Goal: Task Accomplishment & Management: Manage account settings

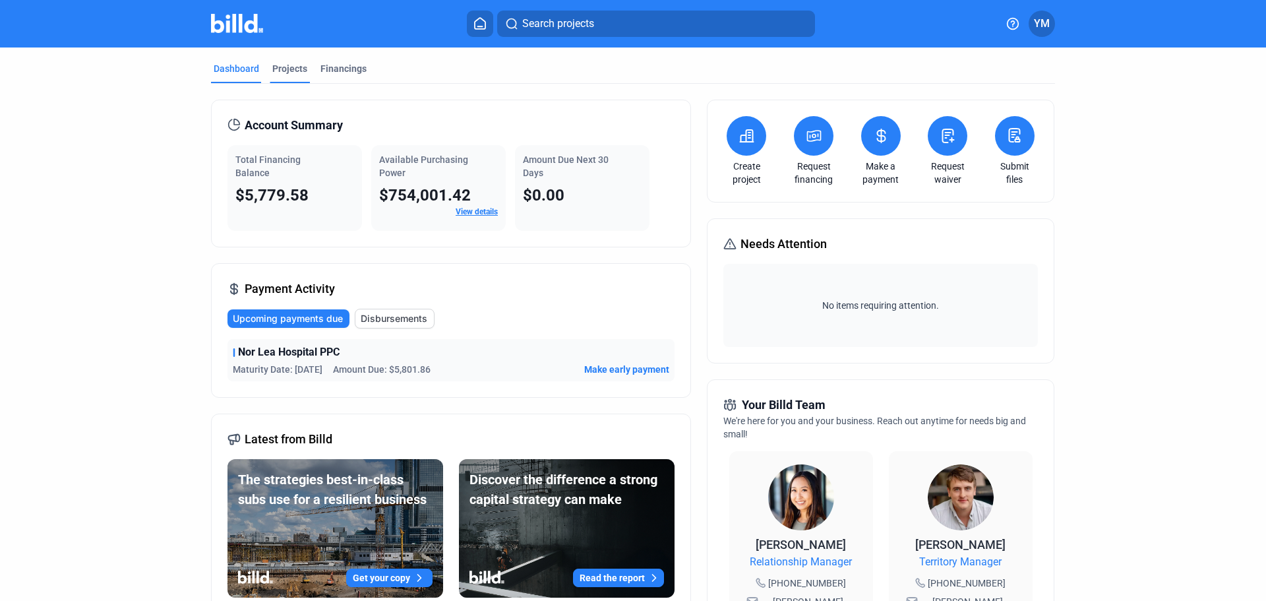
click at [278, 66] on div "Projects" at bounding box center [289, 68] width 35 height 13
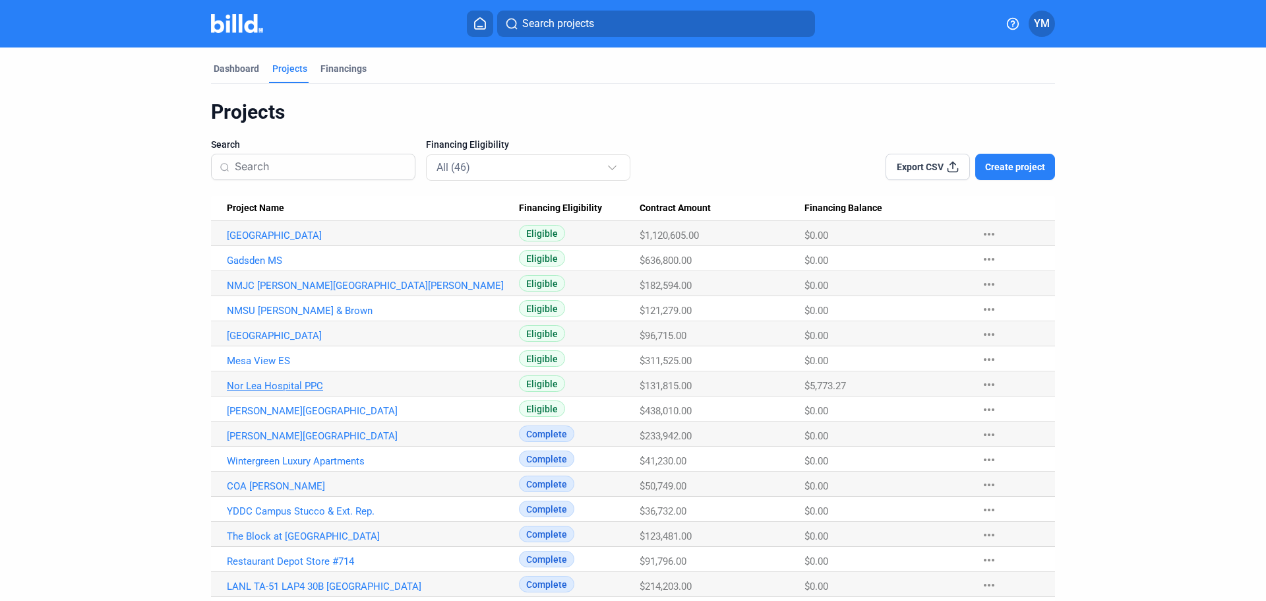
click at [307, 390] on link "Nor Lea Hospital PPC" at bounding box center [373, 386] width 292 height 12
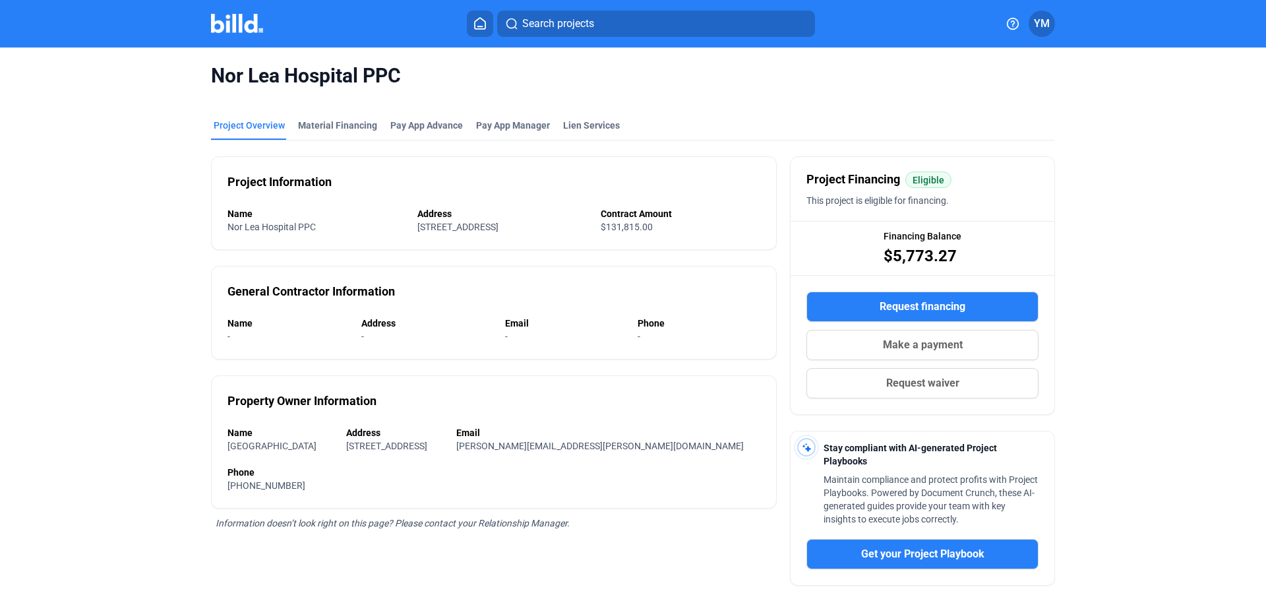
click at [220, 33] on div at bounding box center [251, 23] width 80 height 21
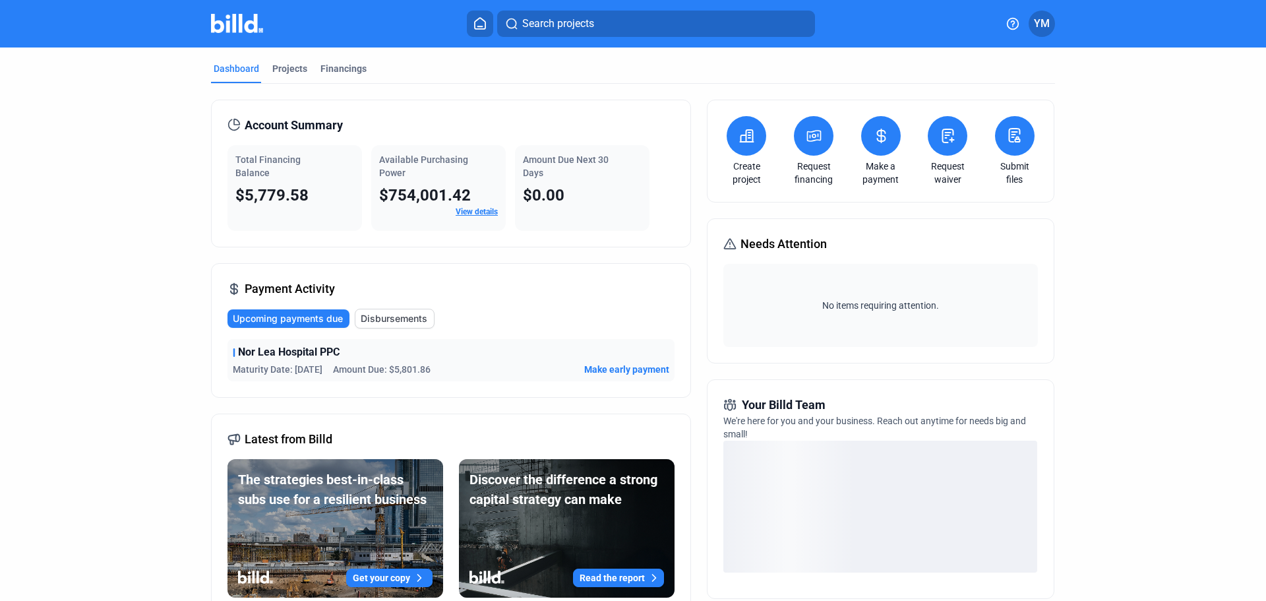
drag, startPoint x: 315, startPoint y: 177, endPoint x: 325, endPoint y: 203, distance: 27.6
click at [307, 182] on div "Total Financing Balance $5,779.58" at bounding box center [295, 188] width 135 height 86
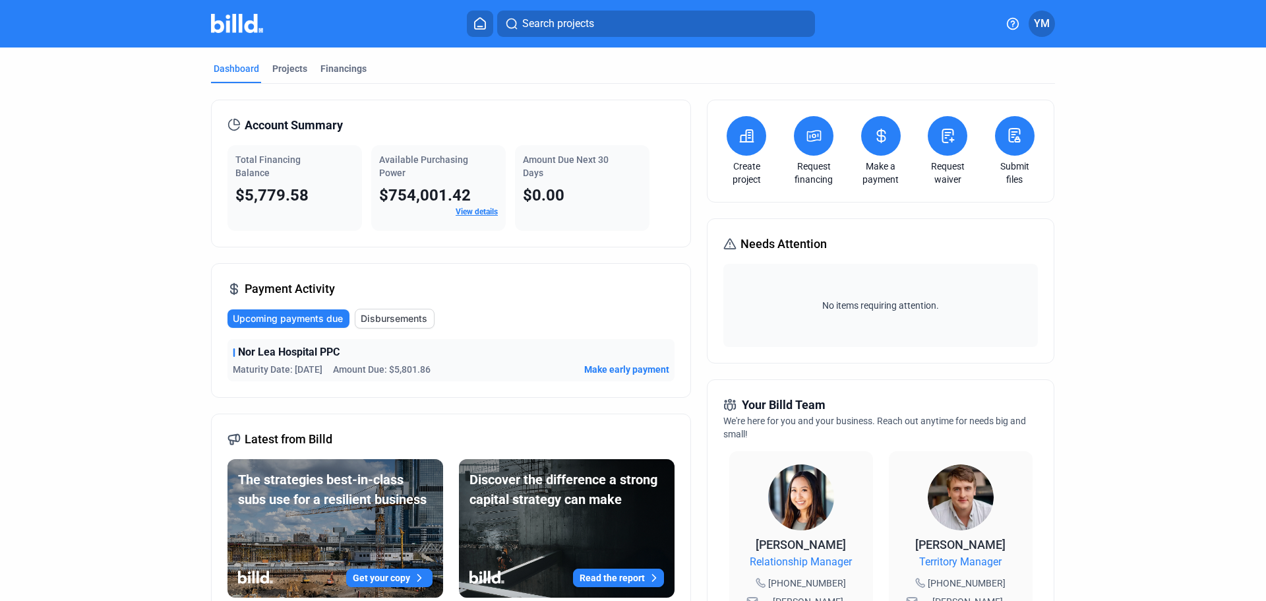
click at [64, 247] on dashboard "Dashboard Projects Financings Account Summary Total Financing Balance $5,779.58…" at bounding box center [633, 496] width 1140 height 899
click at [1036, 25] on span "YM" at bounding box center [1042, 24] width 16 height 16
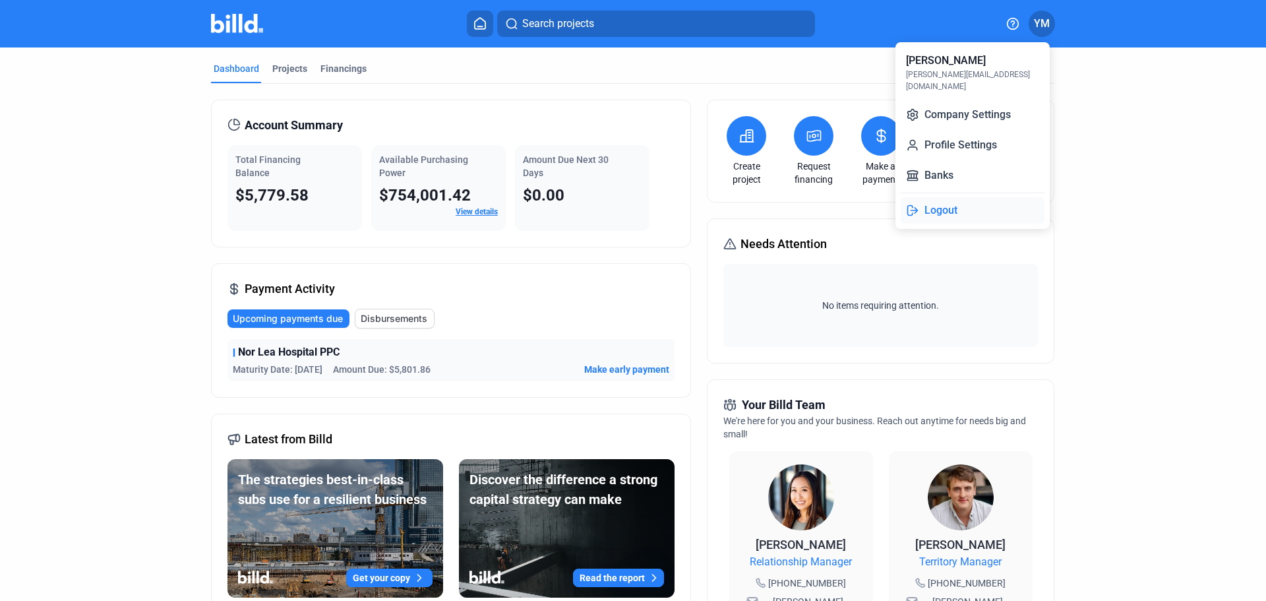
click at [945, 202] on button "Logout" at bounding box center [973, 210] width 144 height 26
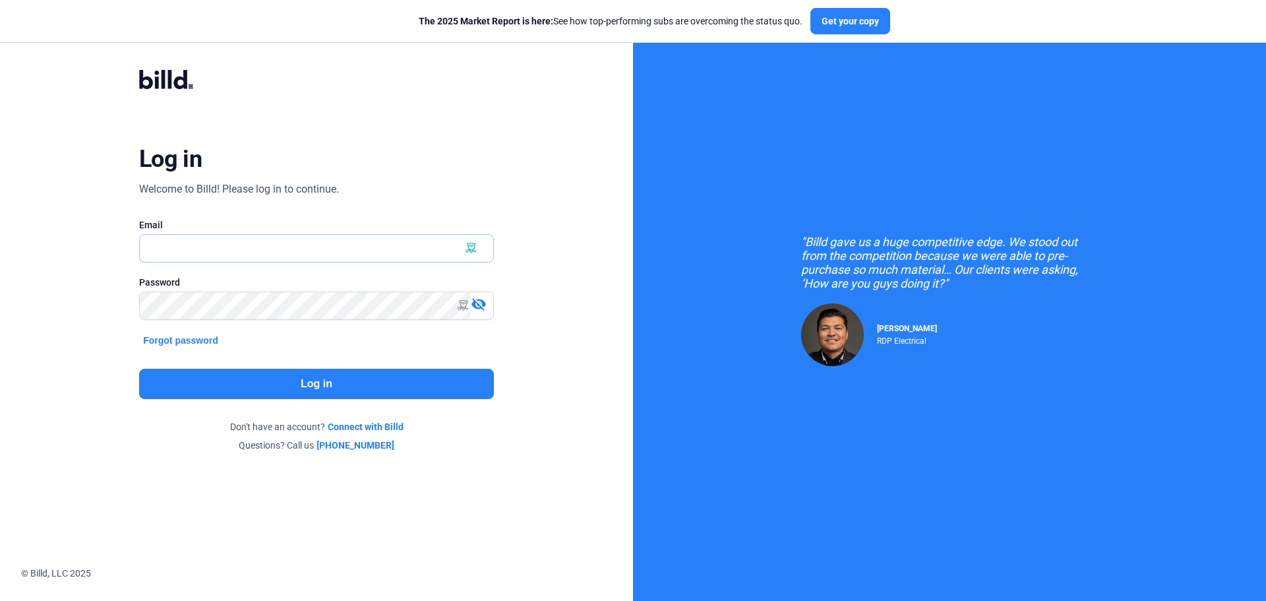
click at [271, 255] on input "text" at bounding box center [309, 248] width 339 height 27
click at [247, 247] on input "text" at bounding box center [317, 248] width 354 height 27
click at [456, 244] on input "text" at bounding box center [317, 248] width 354 height 27
click at [483, 247] on x-icon-0d23q at bounding box center [485, 248] width 11 height 11
type input "[PERSON_NAME][EMAIL_ADDRESS][DOMAIN_NAME]"
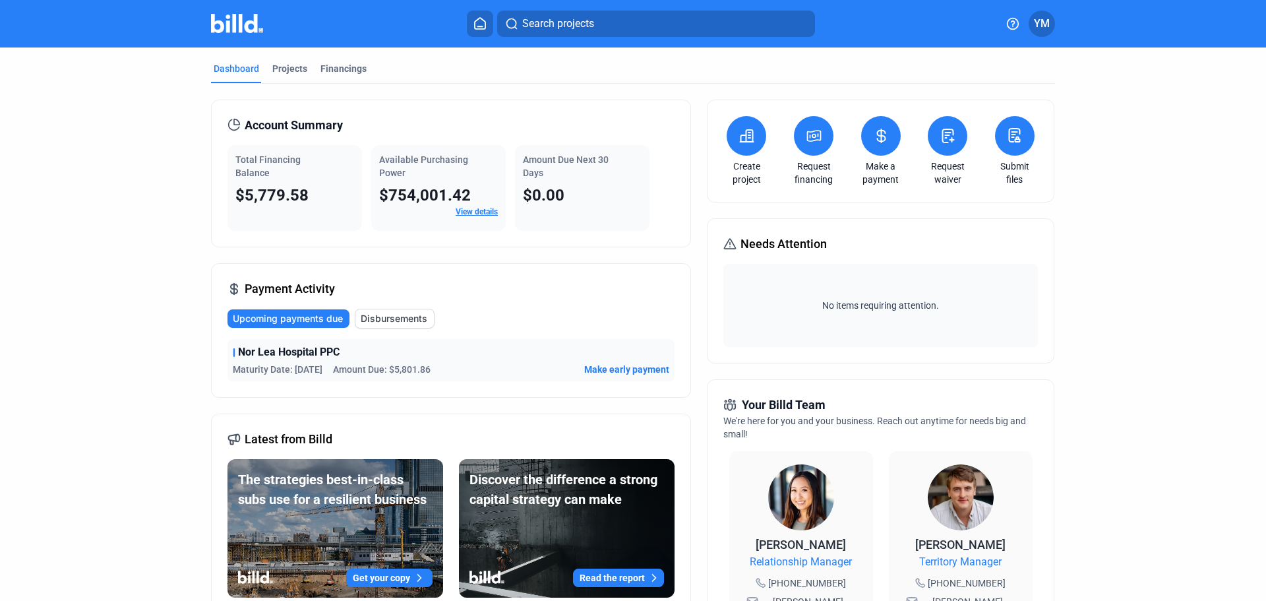
click at [467, 210] on link "View details" at bounding box center [477, 211] width 42 height 9
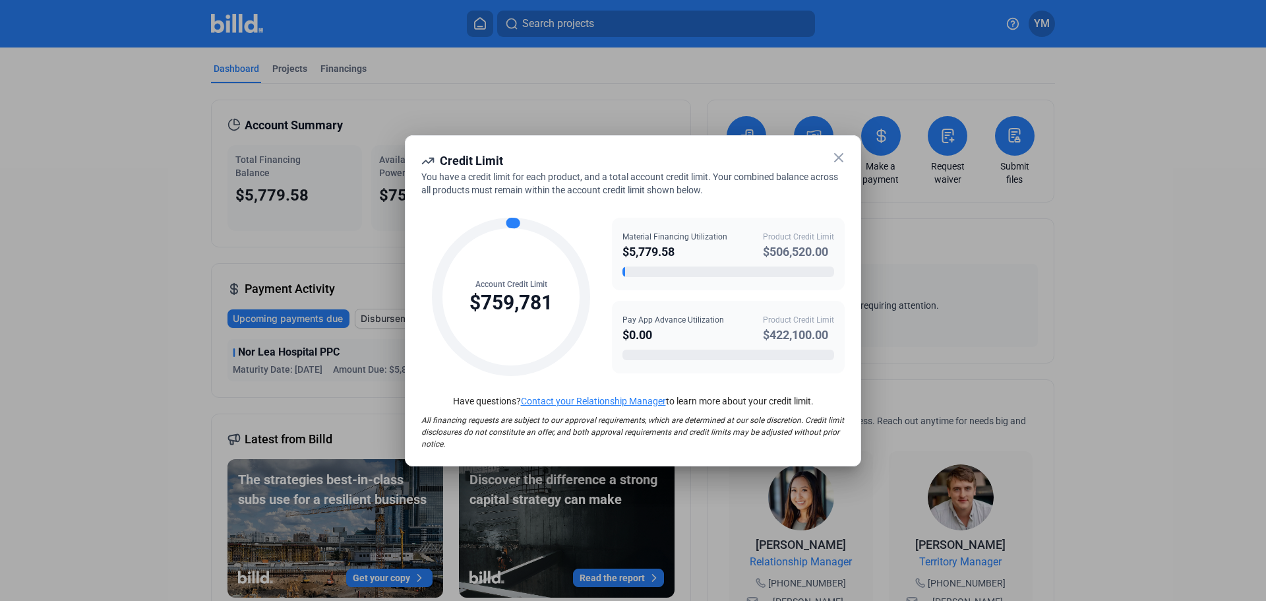
click at [840, 191] on div "You have a credit limit for each product, and a total account credit limit. You…" at bounding box center [632, 183] width 423 height 26
click at [841, 157] on icon at bounding box center [839, 158] width 16 height 16
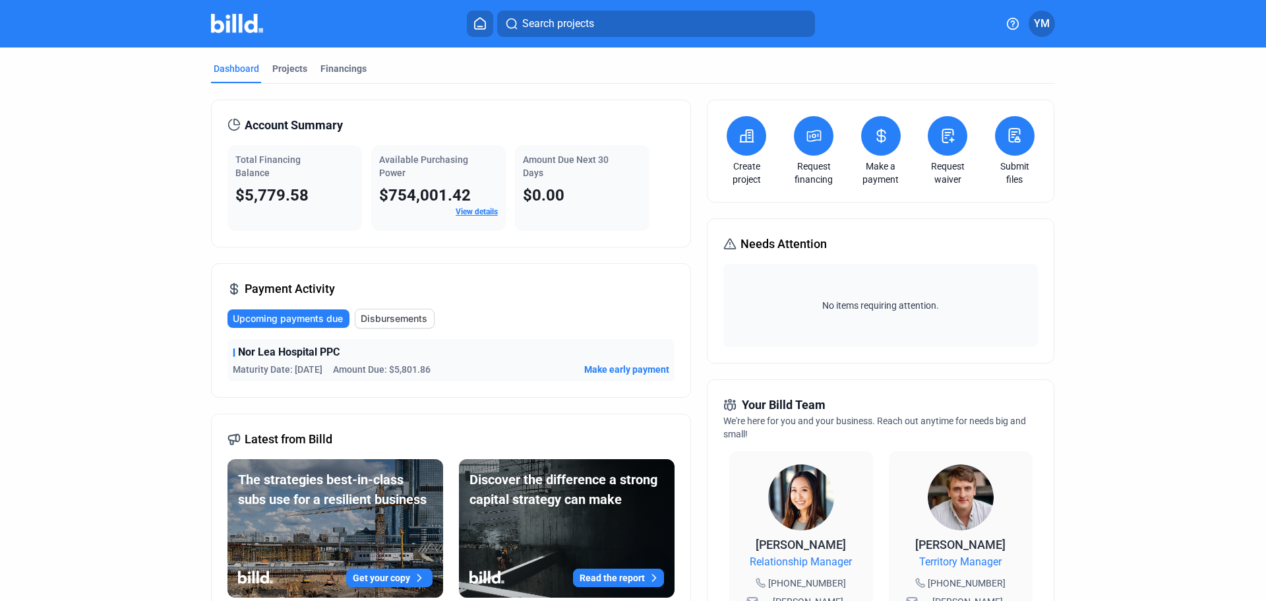
click at [1042, 20] on span "YM" at bounding box center [1042, 24] width 16 height 16
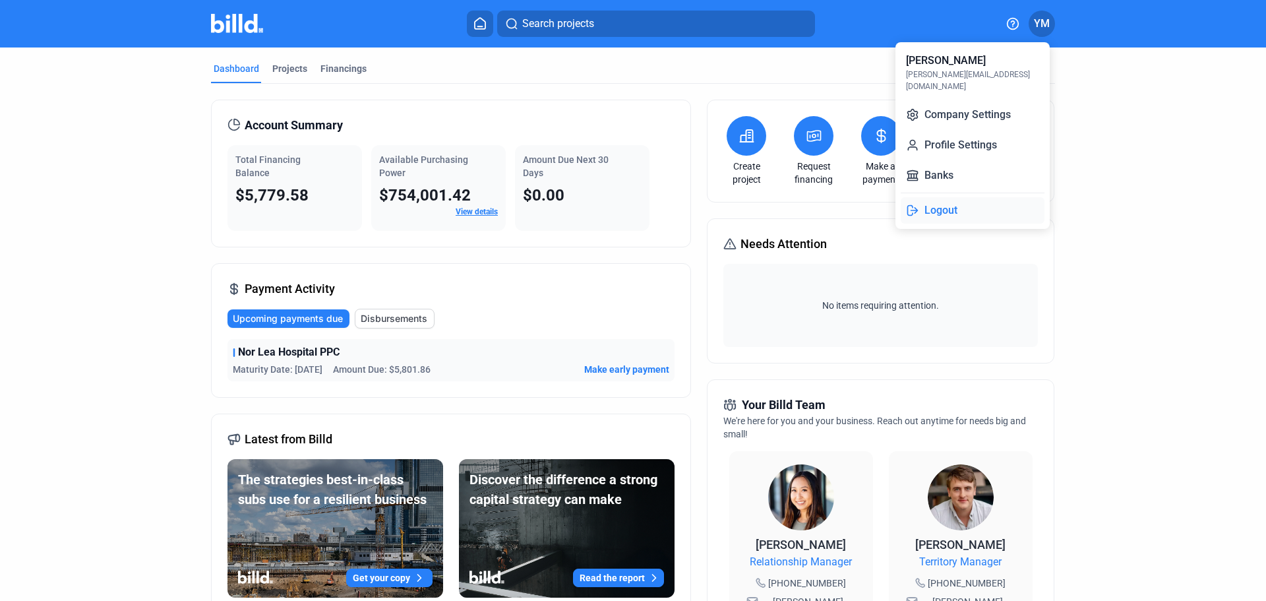
click at [927, 197] on button "Logout" at bounding box center [973, 210] width 144 height 26
